Goal: Information Seeking & Learning: Learn about a topic

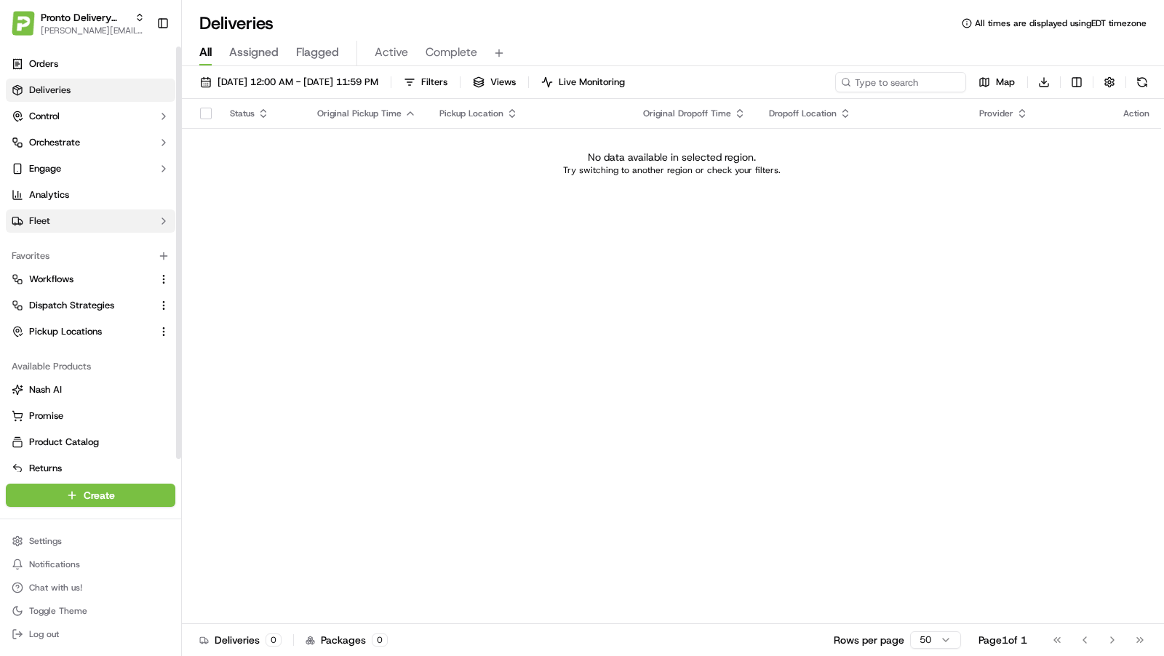
click at [93, 212] on button "Fleet" at bounding box center [91, 221] width 170 height 23
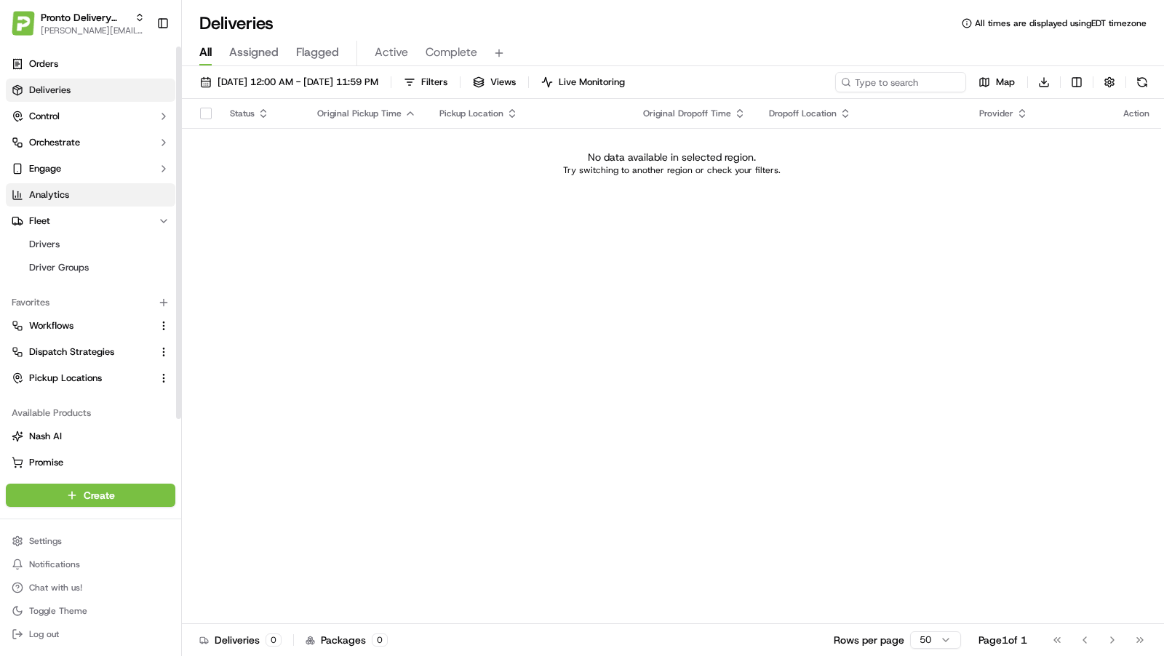
click at [88, 194] on link "Analytics" at bounding box center [91, 194] width 170 height 23
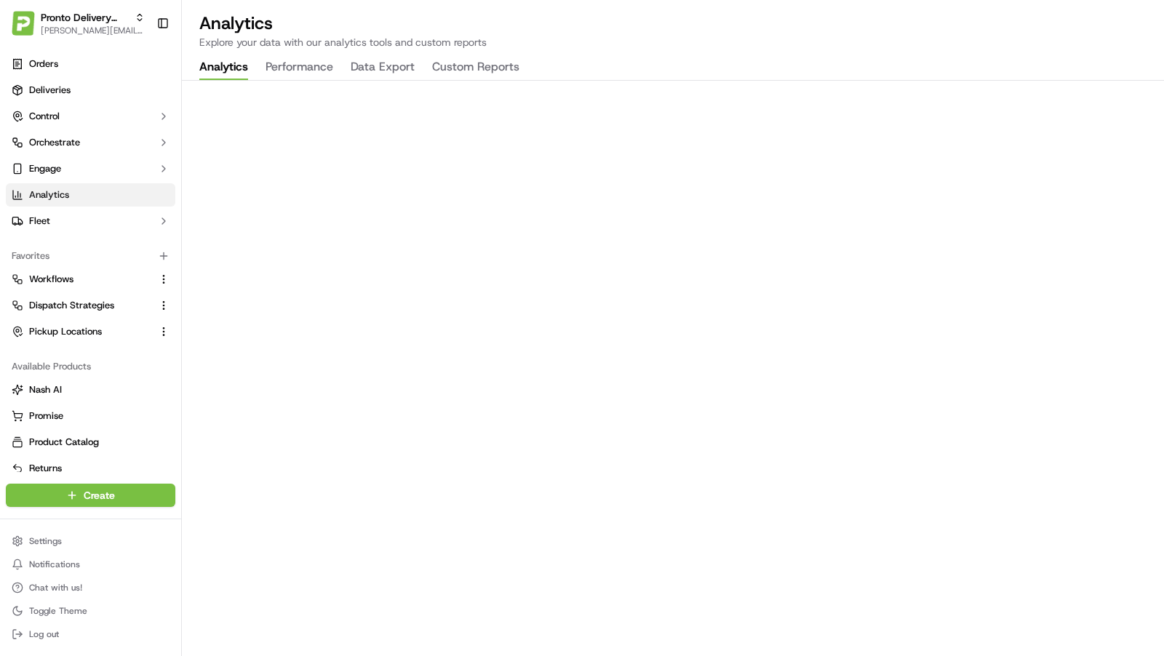
click at [450, 68] on button "Custom Reports" at bounding box center [475, 67] width 87 height 25
click at [293, 57] on button "Performance" at bounding box center [300, 67] width 68 height 25
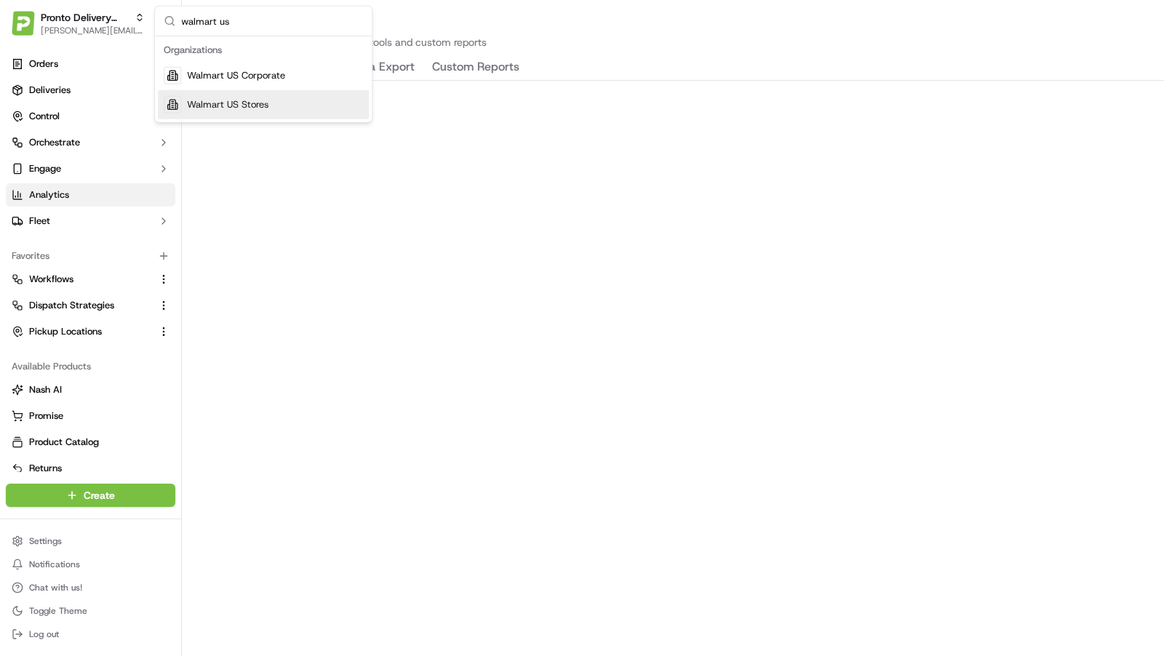
type input "walmart us"
click at [270, 106] on div "Walmart US Stores" at bounding box center [263, 104] width 211 height 29
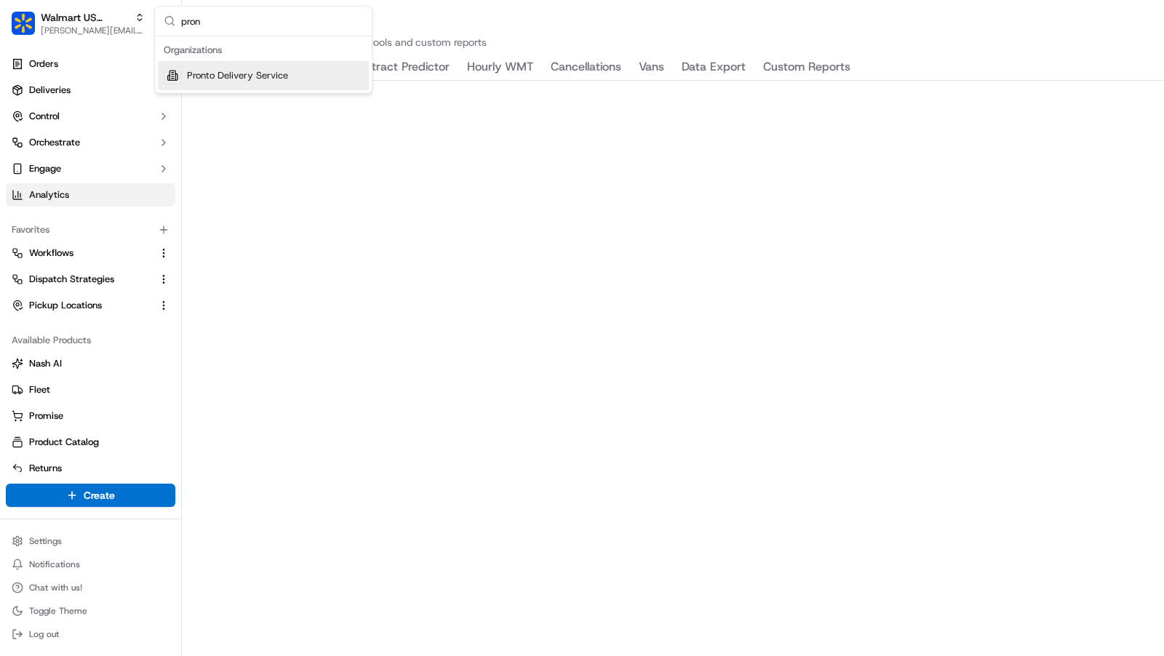
type input "pron"
click at [301, 64] on div "Pronto Delivery Service" at bounding box center [263, 75] width 211 height 29
